Goal: Book appointment/travel/reservation

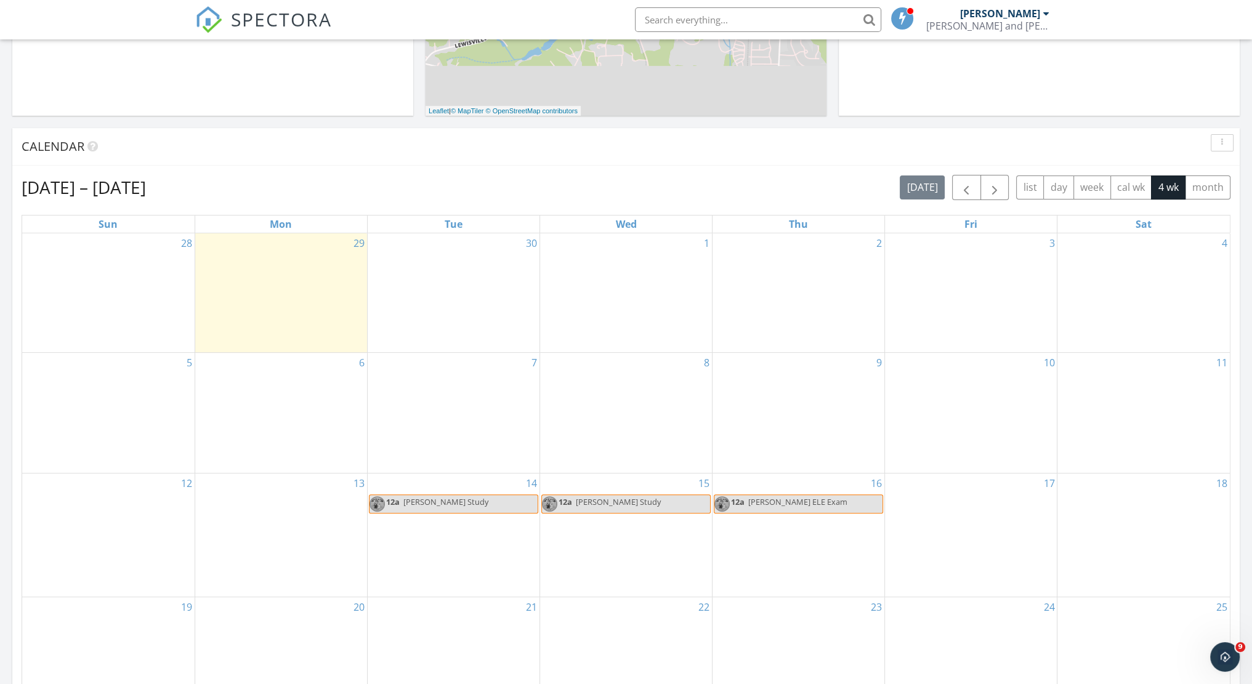
scroll to position [493, 0]
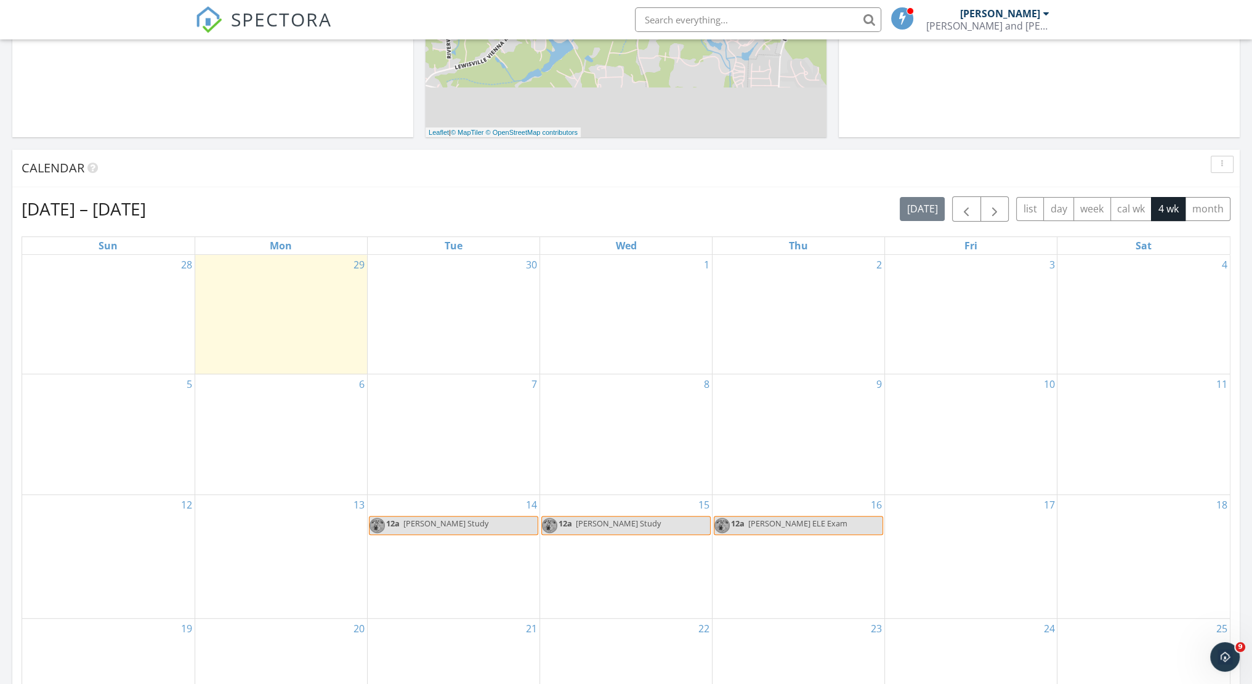
click at [596, 307] on div "1" at bounding box center [626, 315] width 172 height 120
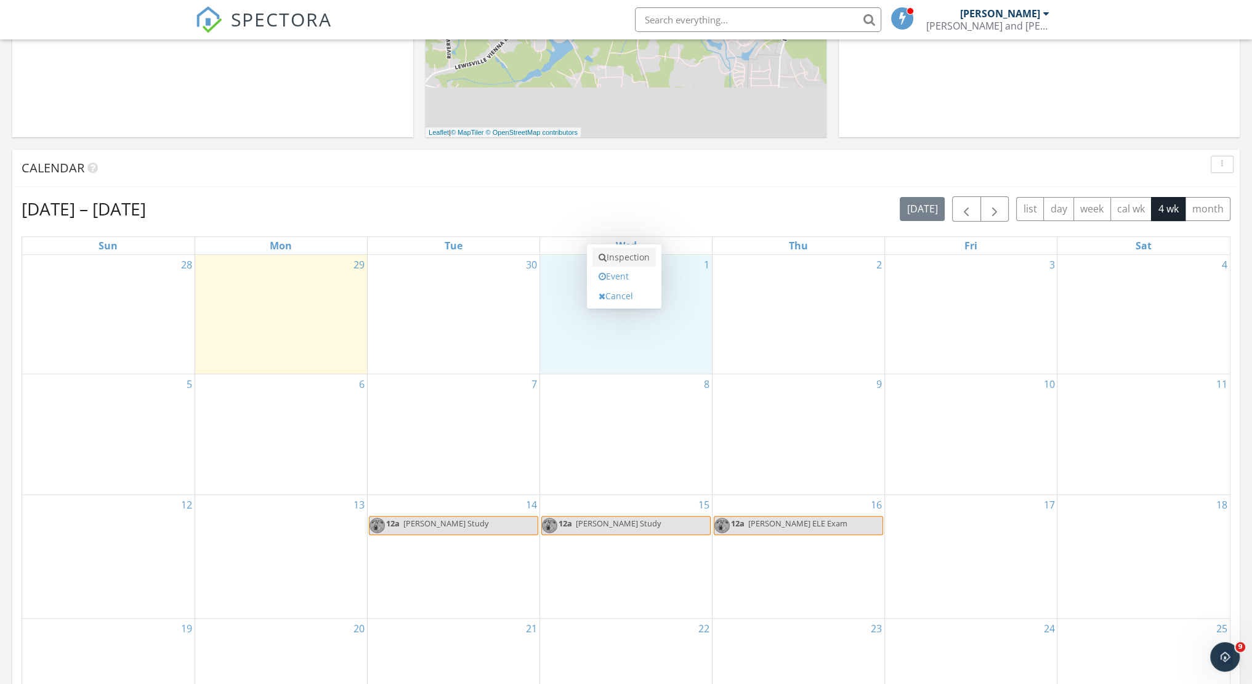
click at [636, 255] on link "Inspection" at bounding box center [624, 258] width 63 height 20
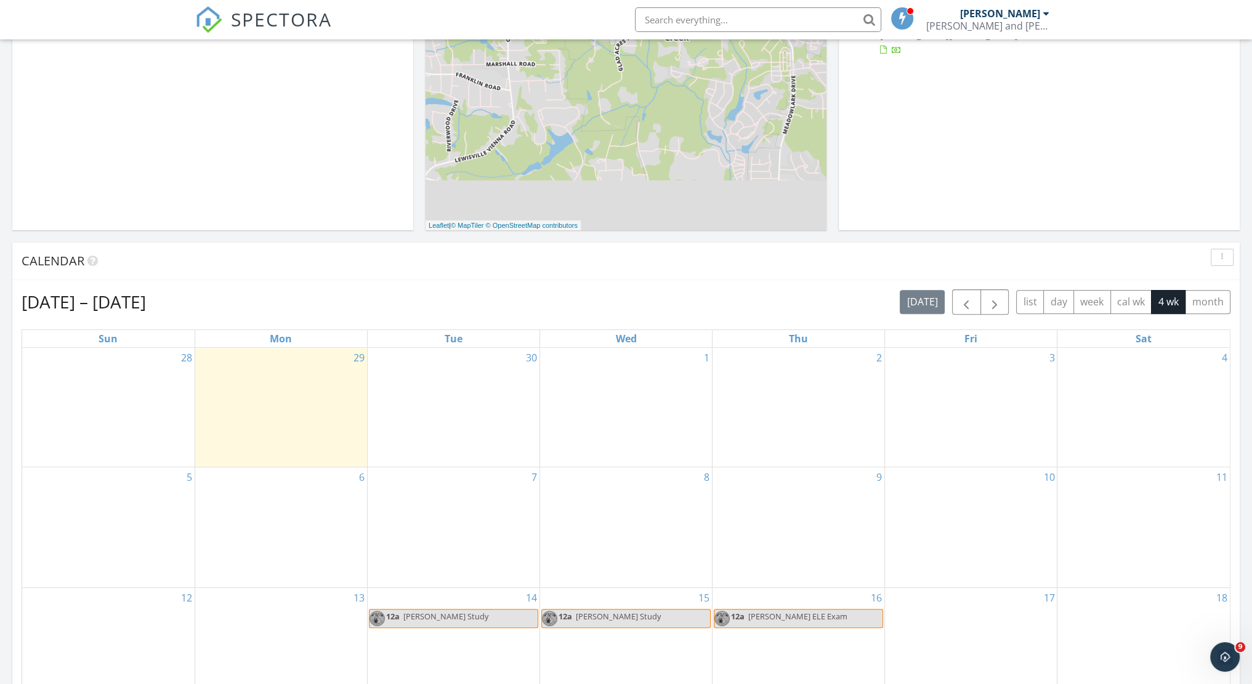
click at [639, 392] on div "1" at bounding box center [626, 408] width 172 height 120
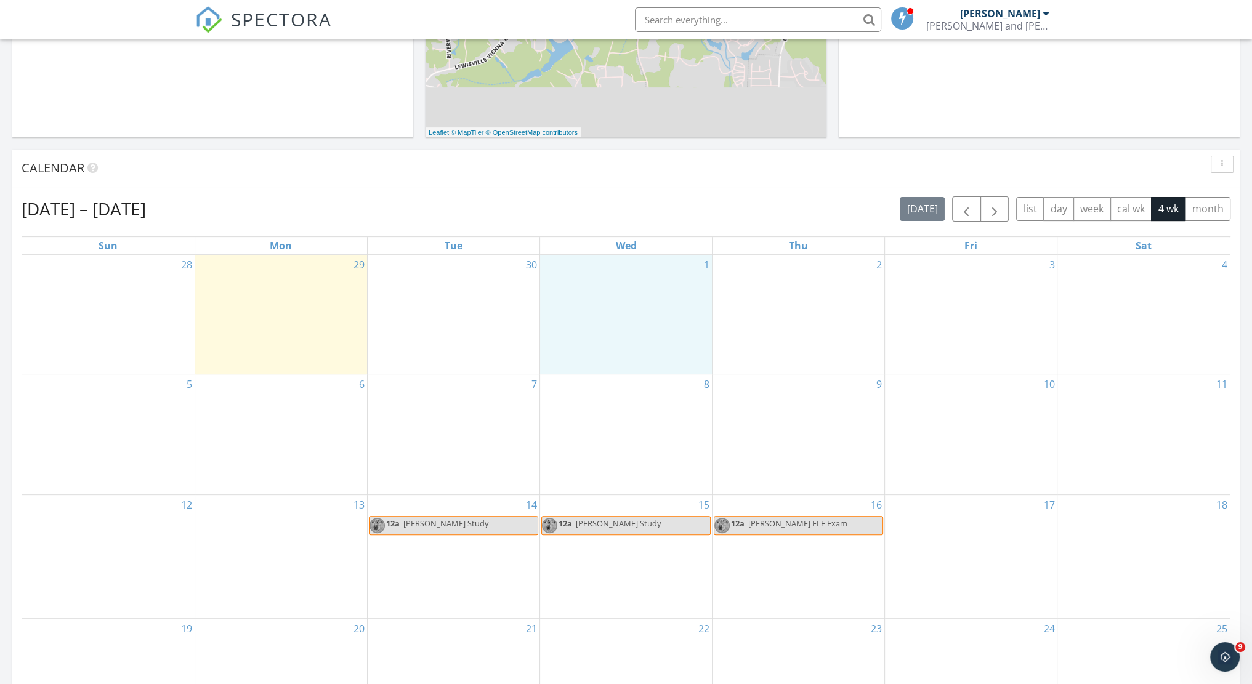
scroll to position [399, 0]
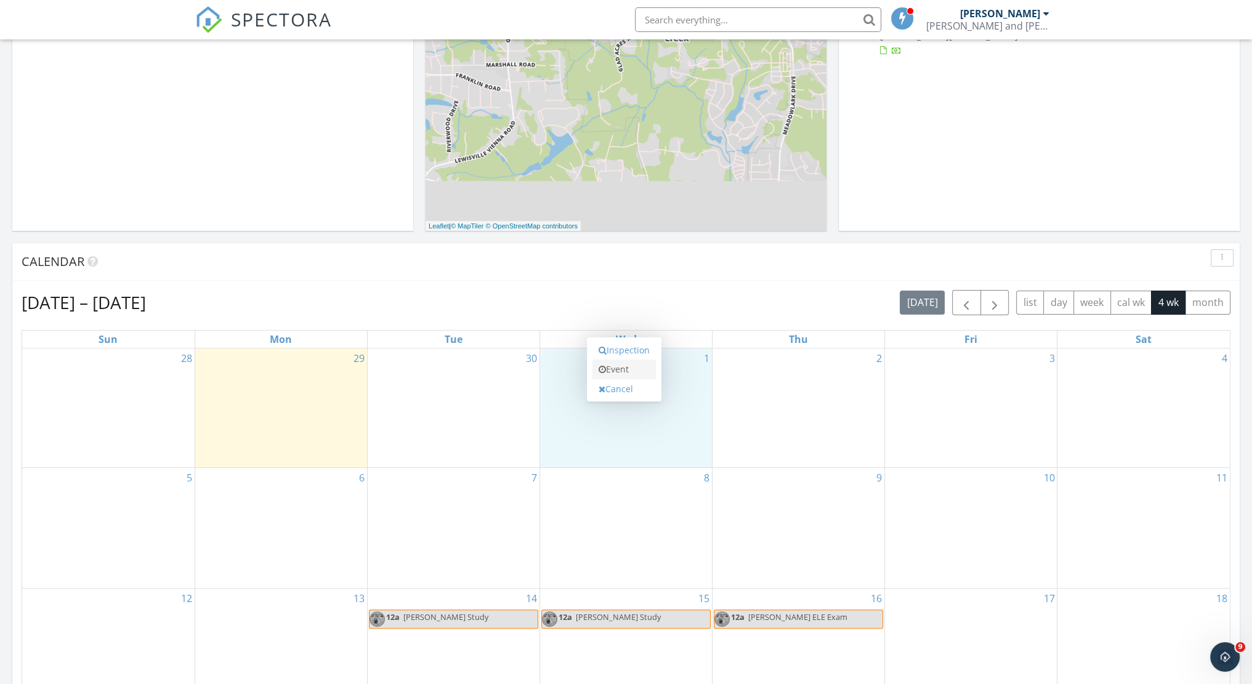
click at [610, 372] on link "Event" at bounding box center [624, 370] width 63 height 20
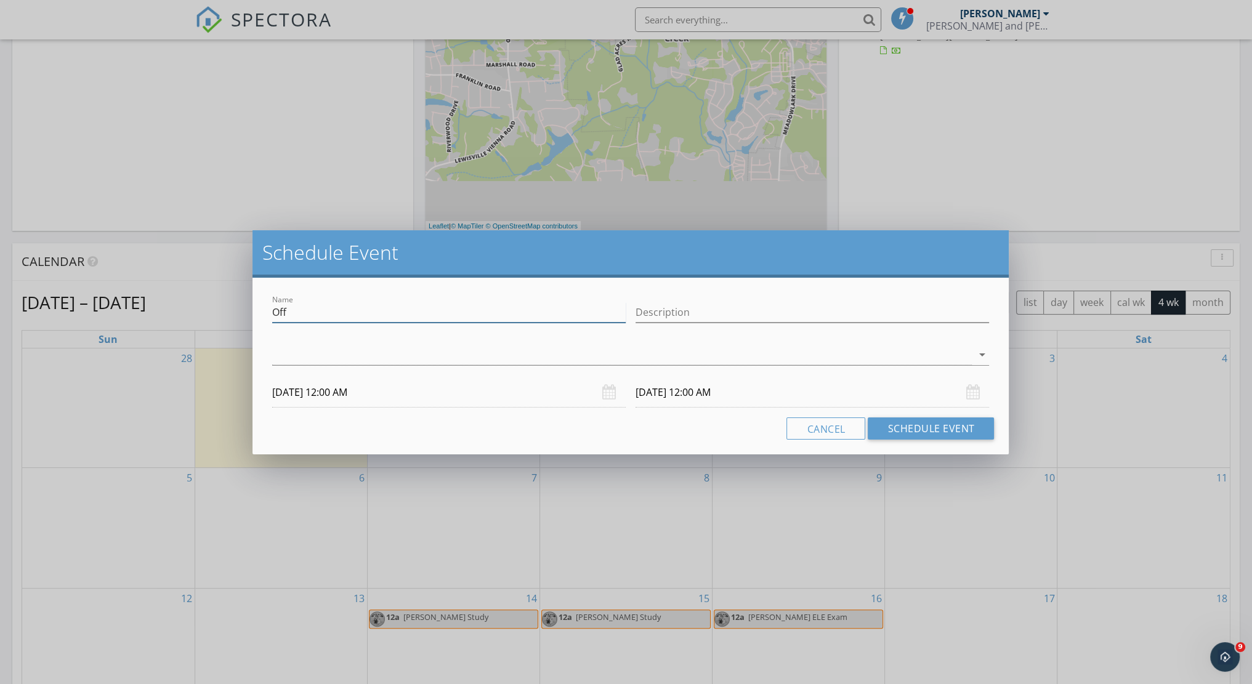
click at [391, 315] on input "Off" at bounding box center [449, 312] width 354 height 20
type input "K"
click at [413, 312] on input "MTC Vass" at bounding box center [449, 312] width 354 height 20
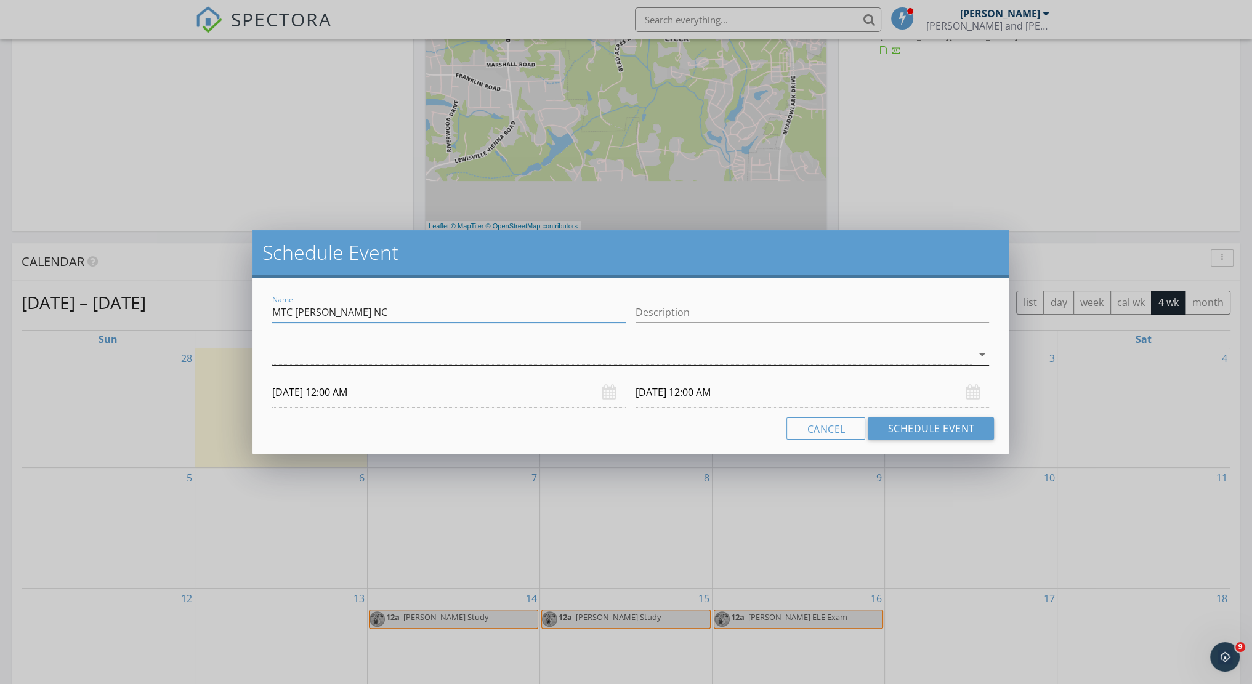
type input "MTC Vass NC"
click at [375, 356] on div at bounding box center [622, 355] width 700 height 20
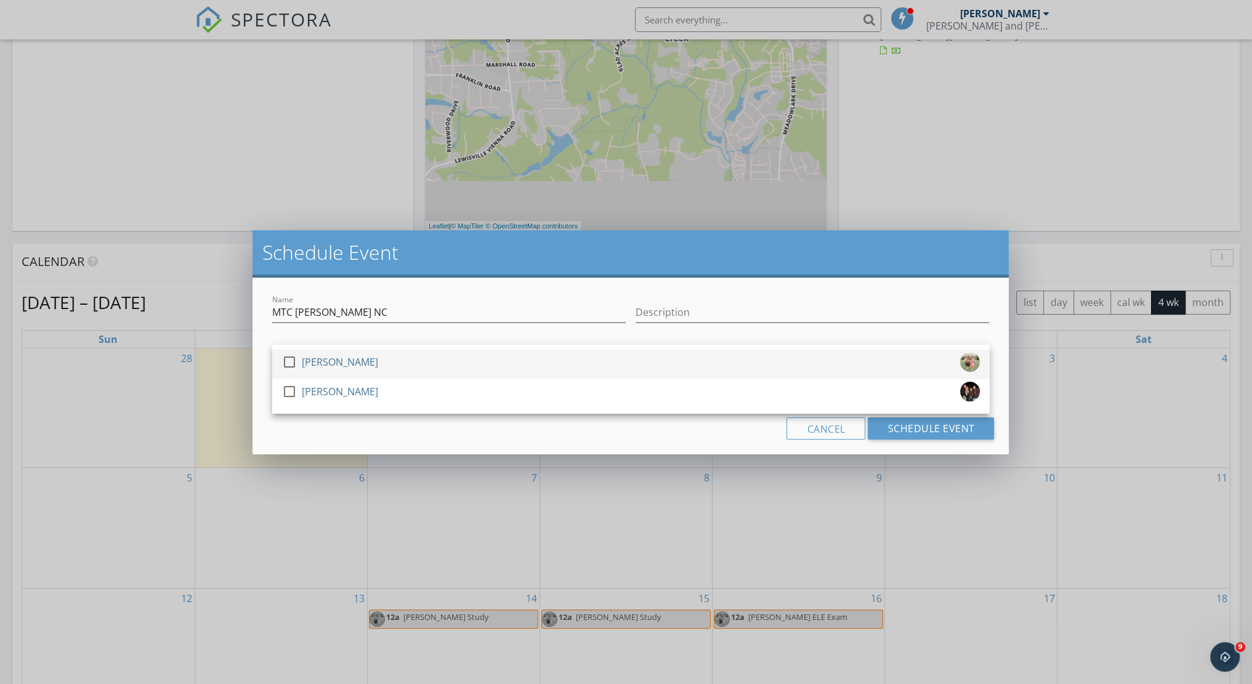
click at [288, 362] on div at bounding box center [289, 362] width 21 height 21
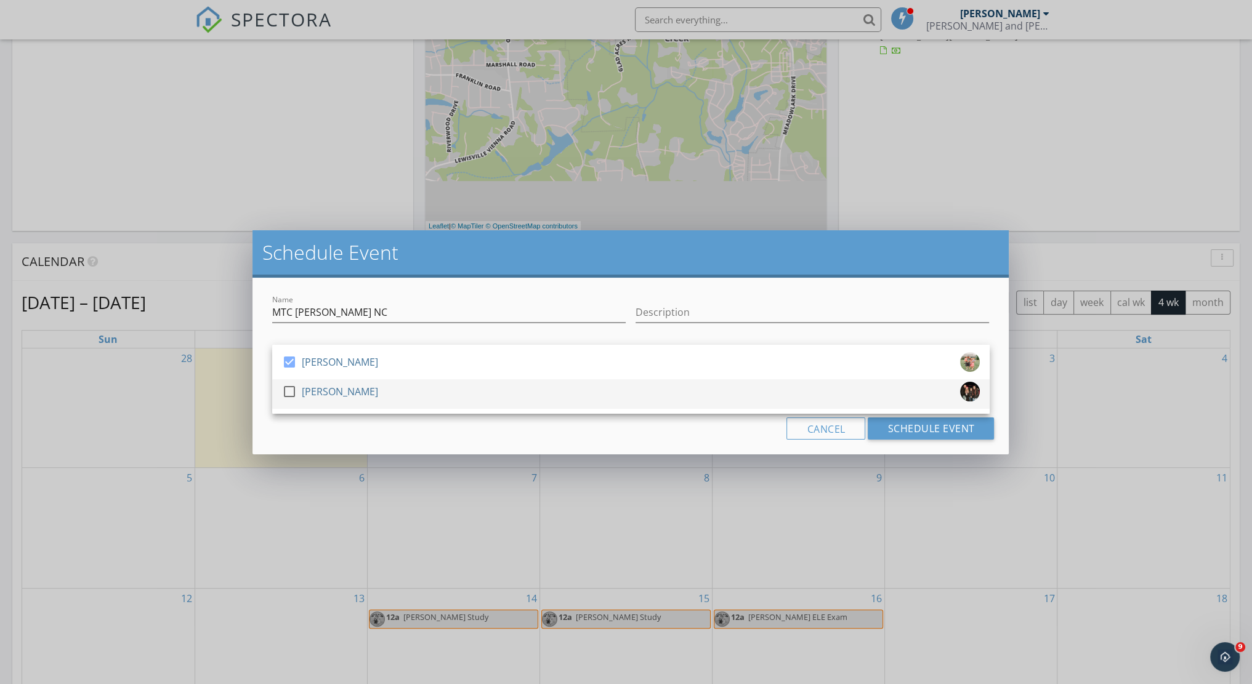
click at [294, 389] on div at bounding box center [289, 391] width 21 height 21
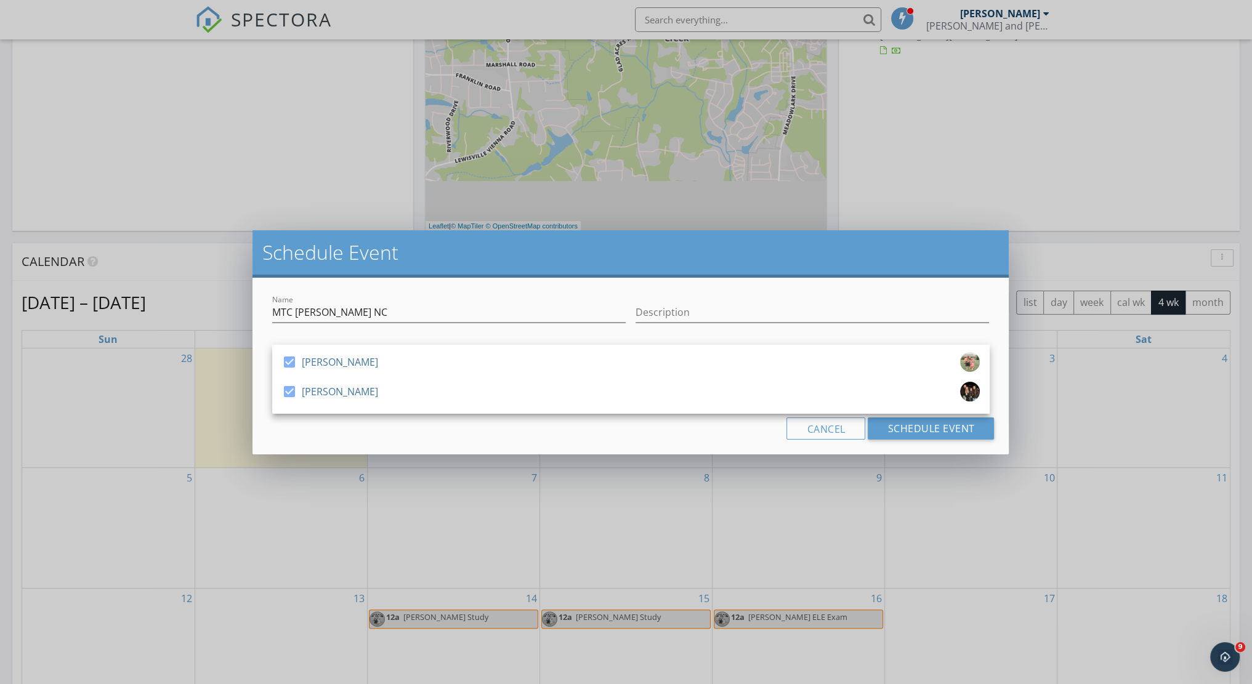
click at [429, 431] on div "Cancel Schedule Event" at bounding box center [631, 429] width 728 height 22
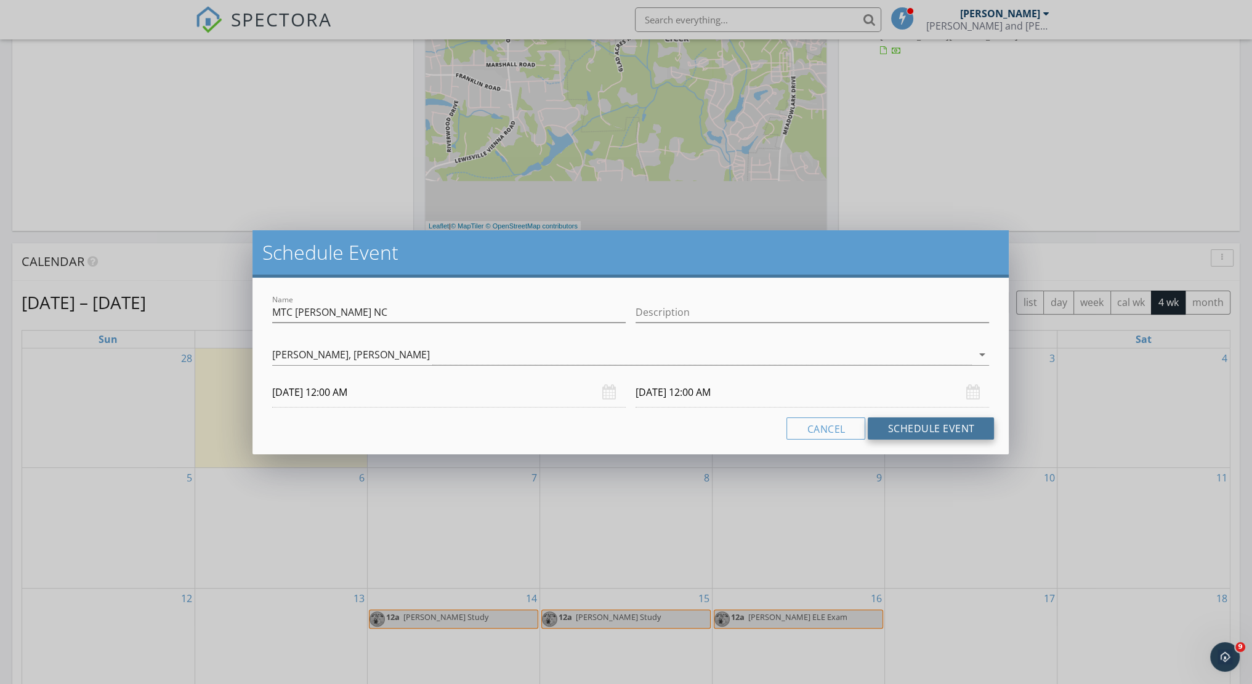
click at [936, 428] on button "Schedule Event" at bounding box center [931, 429] width 126 height 22
click at [910, 428] on button "Schedule Event" at bounding box center [931, 429] width 126 height 22
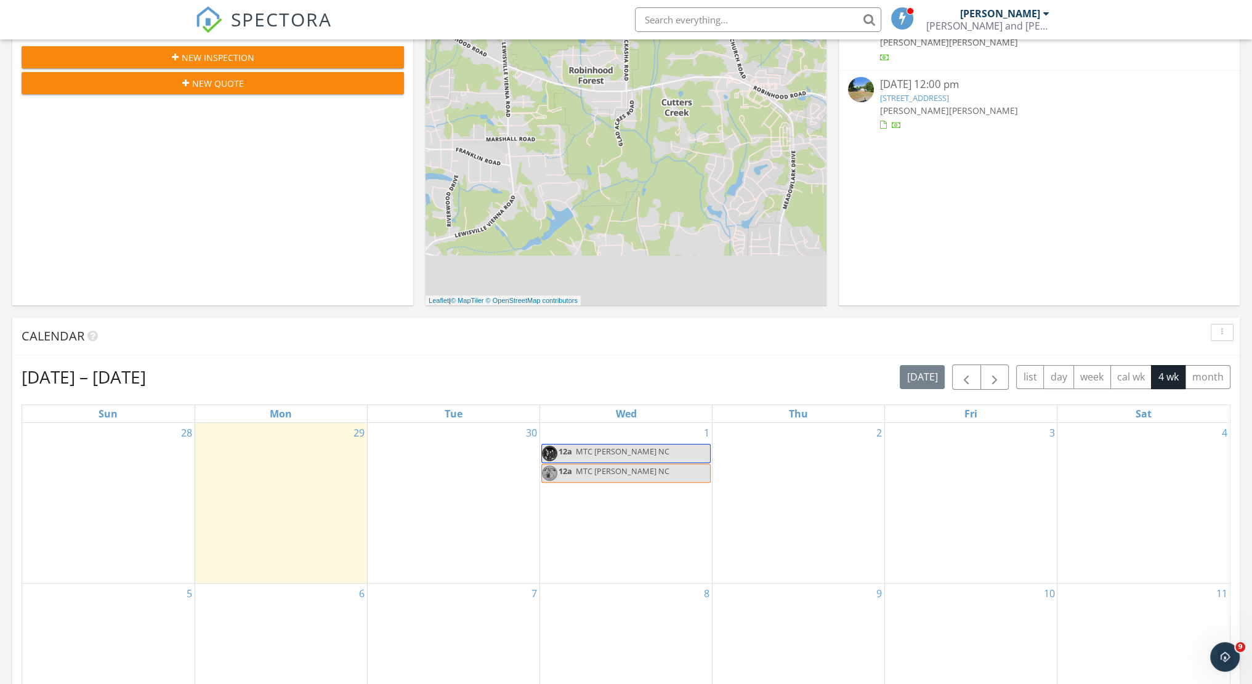
scroll to position [332, 0]
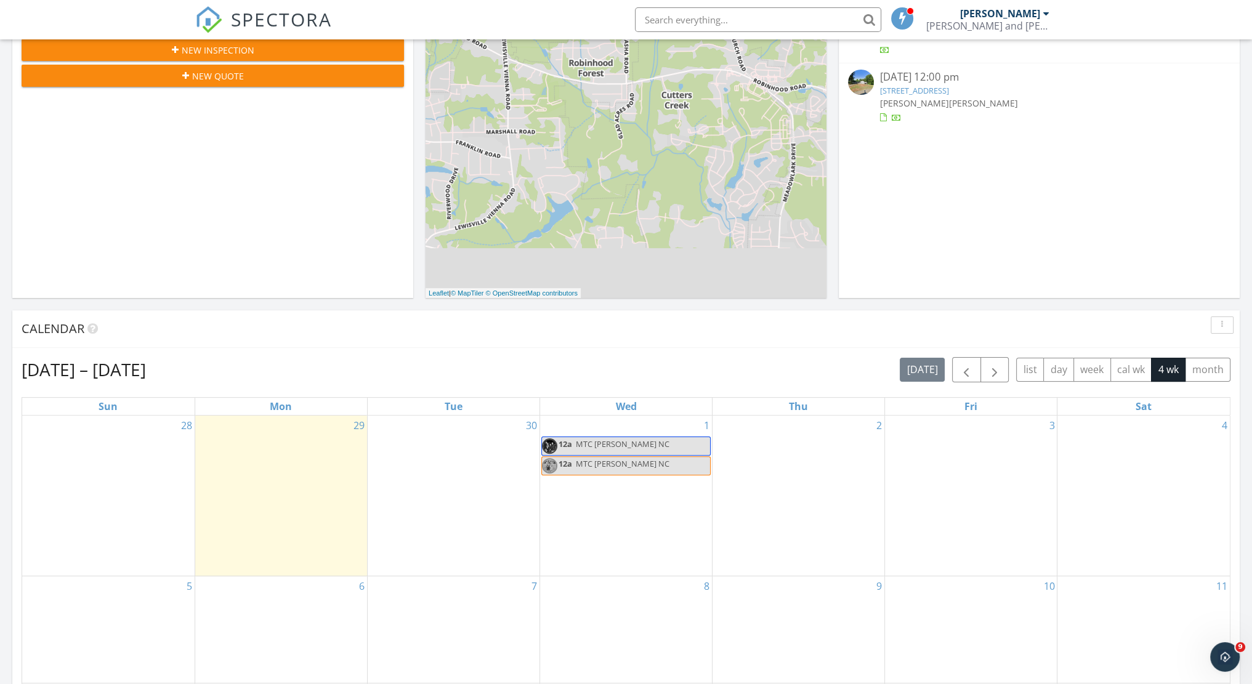
click at [769, 463] on div "2" at bounding box center [799, 496] width 172 height 161
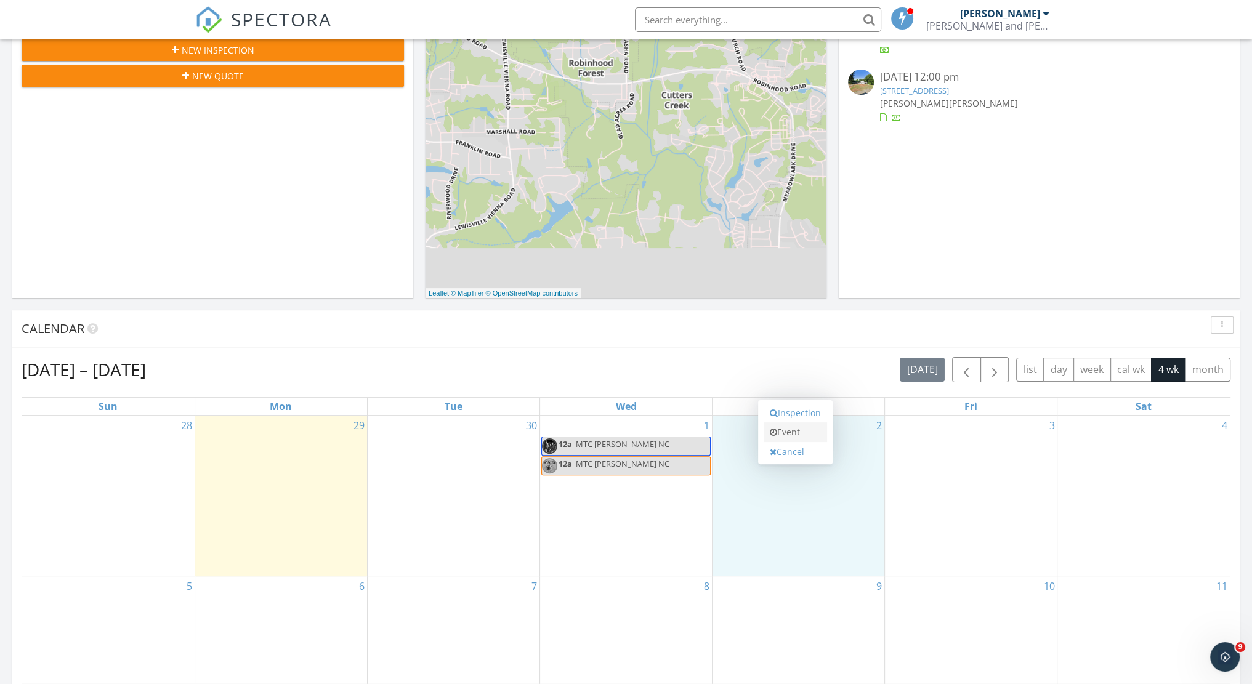
click at [794, 436] on link "Event" at bounding box center [795, 433] width 63 height 20
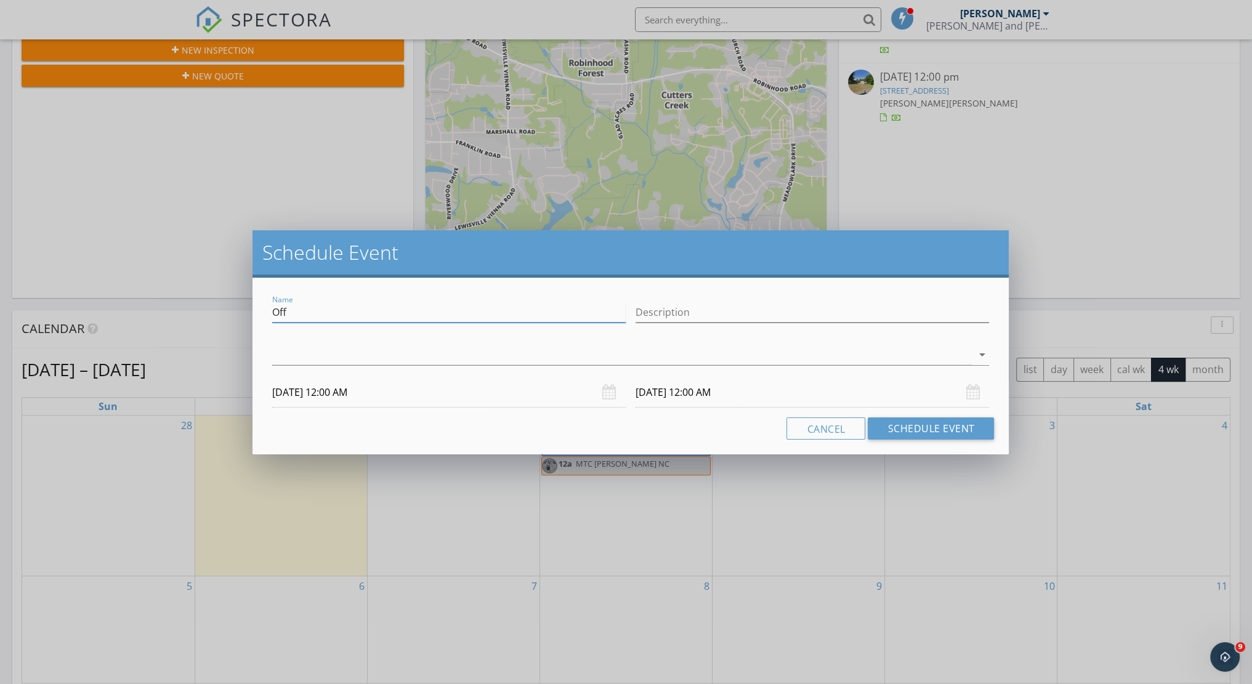
click at [437, 307] on input "Off" at bounding box center [449, 312] width 354 height 20
type input "MTC Blowing Rock [GEOGRAPHIC_DATA]"
click at [502, 358] on div at bounding box center [622, 355] width 700 height 20
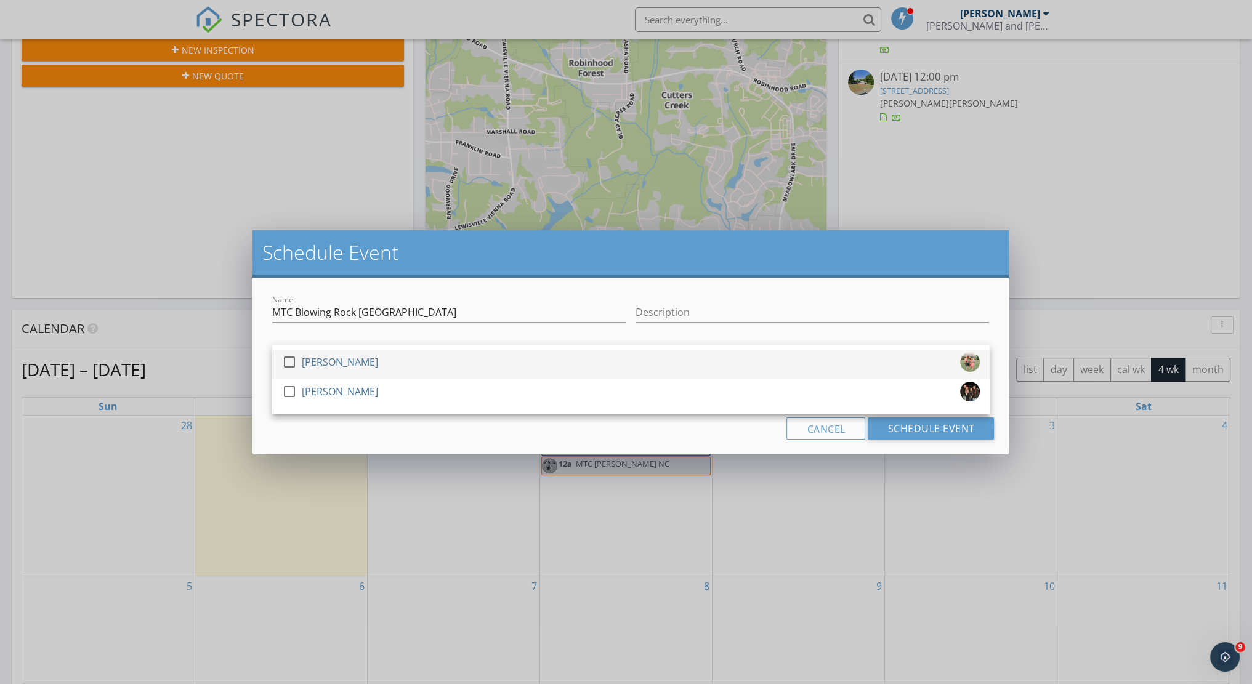
click at [293, 359] on div at bounding box center [289, 362] width 21 height 21
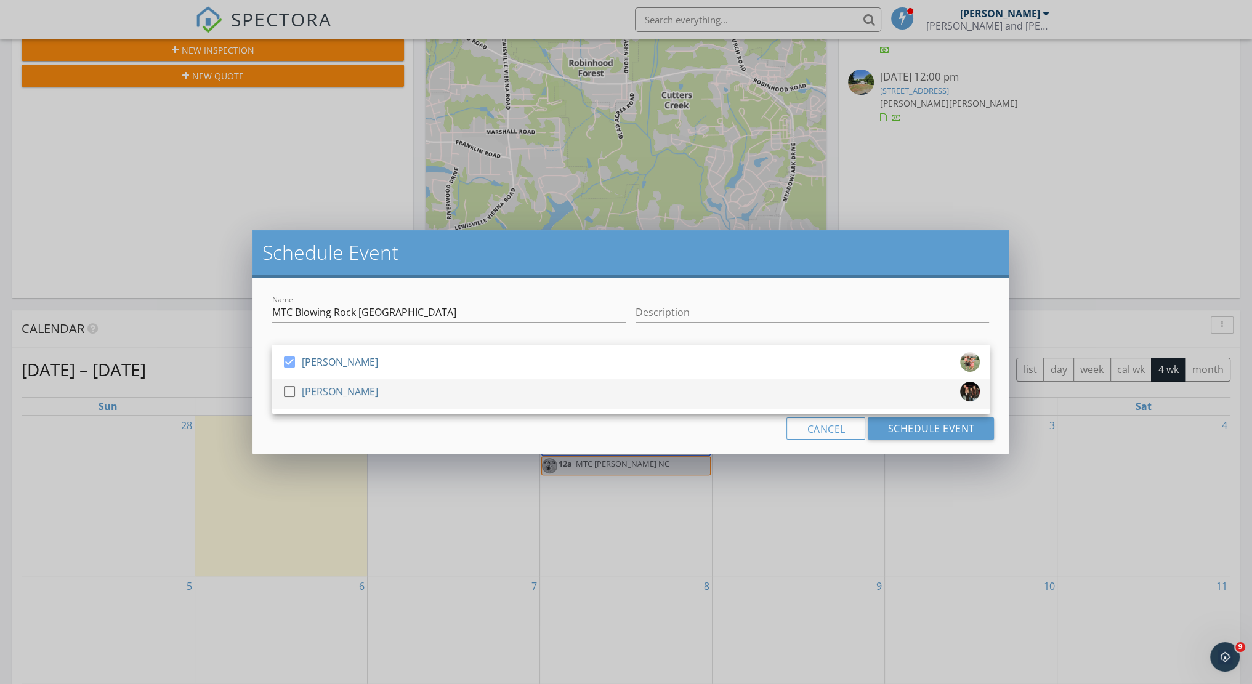
click at [287, 391] on div at bounding box center [289, 391] width 21 height 21
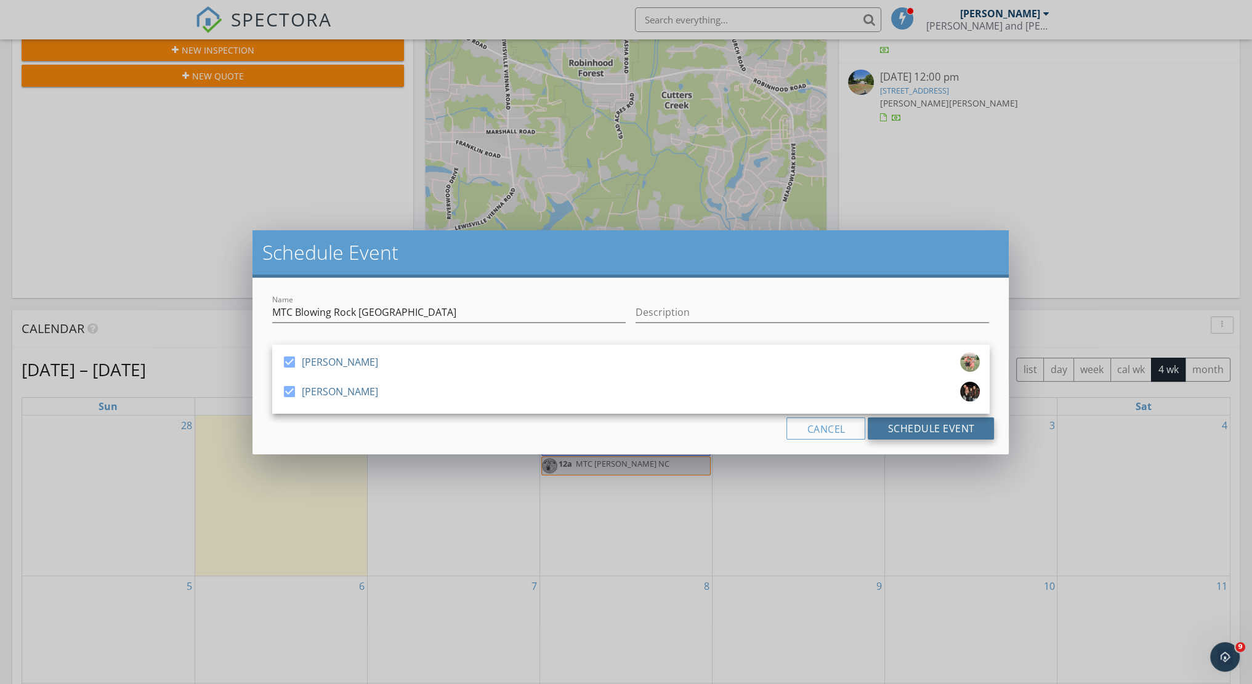
click at [923, 428] on button "Schedule Event" at bounding box center [931, 429] width 126 height 22
